Goal: Task Accomplishment & Management: Use online tool/utility

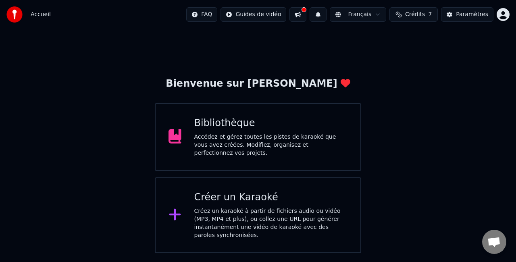
click at [243, 132] on div "Bibliothèque Accédez et gérez toutes les pistes de karaoké que vous avez créées…" at bounding box center [271, 137] width 154 height 40
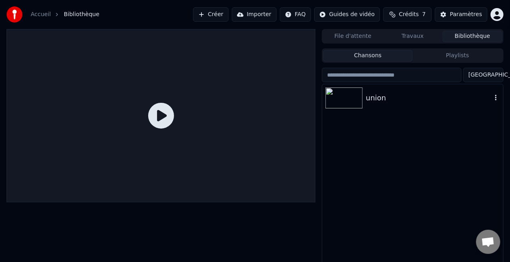
click at [389, 97] on div "union" at bounding box center [429, 97] width 126 height 11
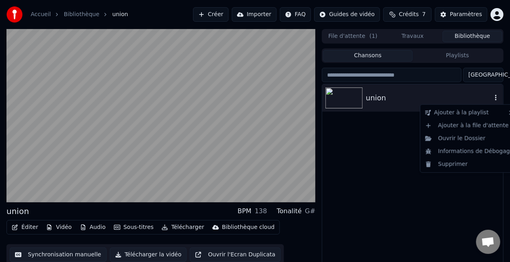
click at [494, 97] on icon "button" at bounding box center [495, 97] width 8 height 6
click at [485, 150] on div "Informations de Débogage" at bounding box center [469, 151] width 95 height 13
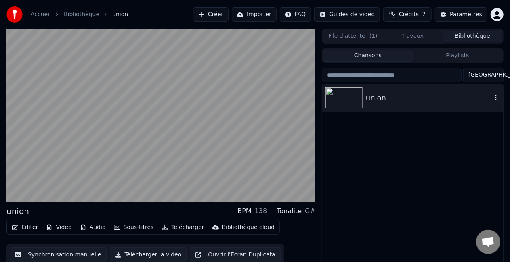
click at [495, 95] on icon "button" at bounding box center [495, 97] width 8 height 6
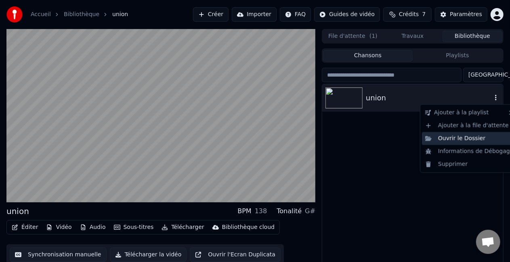
click at [470, 141] on div "Ouvrir le Dossier" at bounding box center [469, 138] width 95 height 13
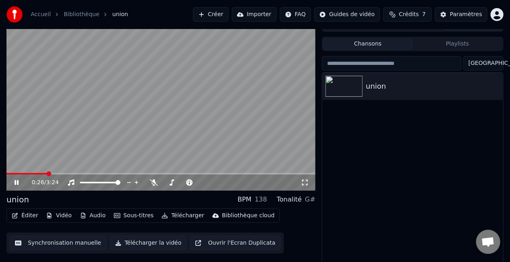
scroll to position [18, 0]
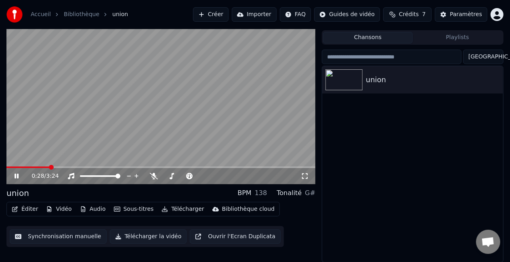
click at [64, 240] on button "Synchronisation manuelle" at bounding box center [58, 237] width 97 height 15
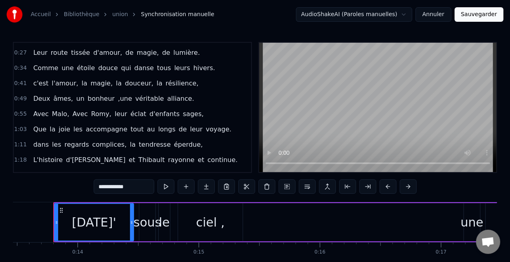
scroll to position [40, 0]
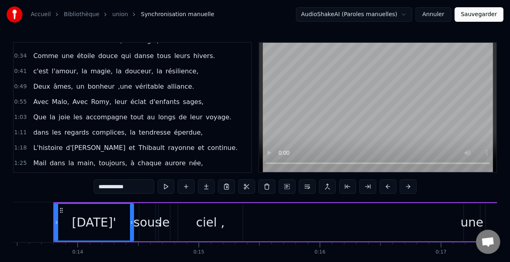
click at [38, 160] on span "Mail" at bounding box center [39, 163] width 15 height 9
type input "****"
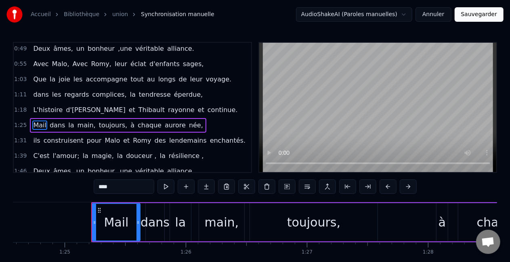
scroll to position [0, 10274]
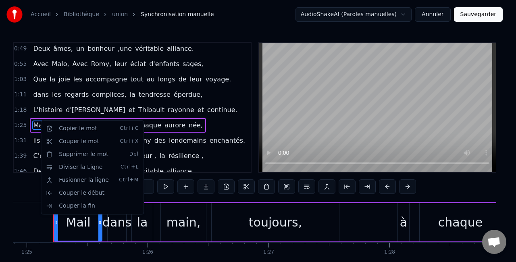
click at [195, 138] on html "Accueil Bibliothèque union Synchronisation manuelle AudioShakeAI (Paroles manue…" at bounding box center [258, 148] width 516 height 297
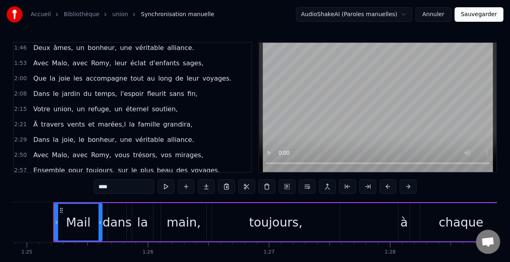
scroll to position [0, 0]
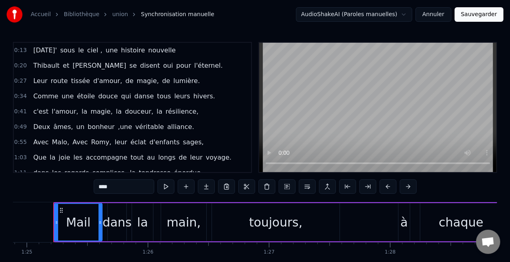
click at [402, 15] on html "Accueil Bibliothèque union Synchronisation manuelle AudioShakeAI (Paroles manue…" at bounding box center [255, 148] width 510 height 297
click at [441, 11] on button "Annuler" at bounding box center [433, 14] width 36 height 15
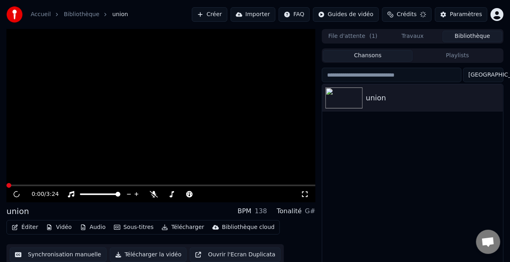
scroll to position [18, 0]
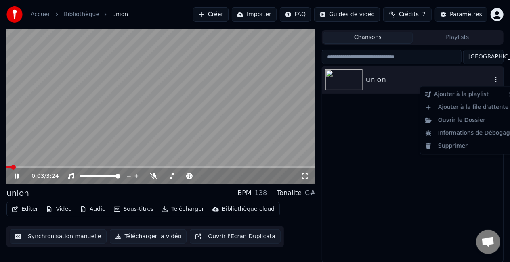
click at [495, 80] on icon "button" at bounding box center [495, 79] width 8 height 6
click at [467, 149] on div "Supprimer" at bounding box center [469, 146] width 95 height 13
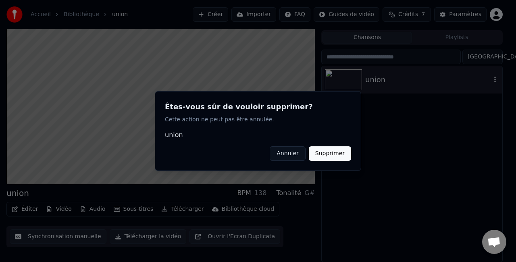
click at [332, 159] on button "Supprimer" at bounding box center [330, 153] width 42 height 15
